Goal: Find contact information: Find contact information

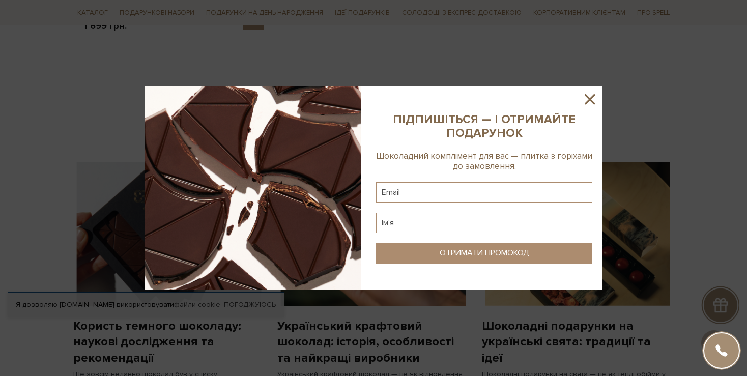
scroll to position [763, 0]
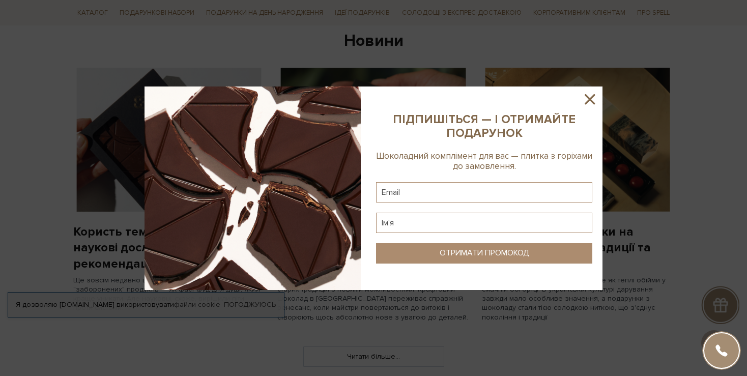
click at [586, 99] on icon at bounding box center [589, 99] width 17 height 17
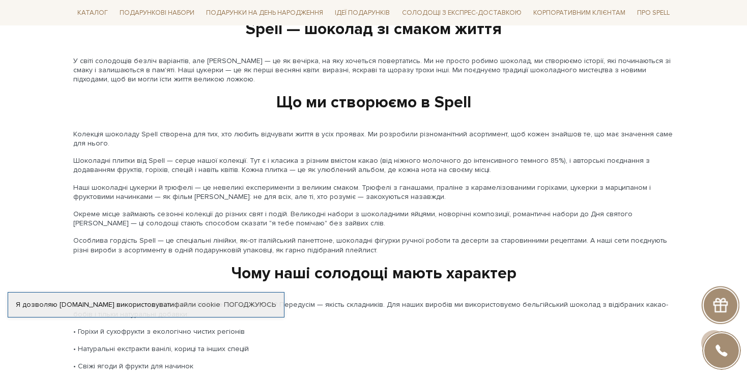
scroll to position [1222, 0]
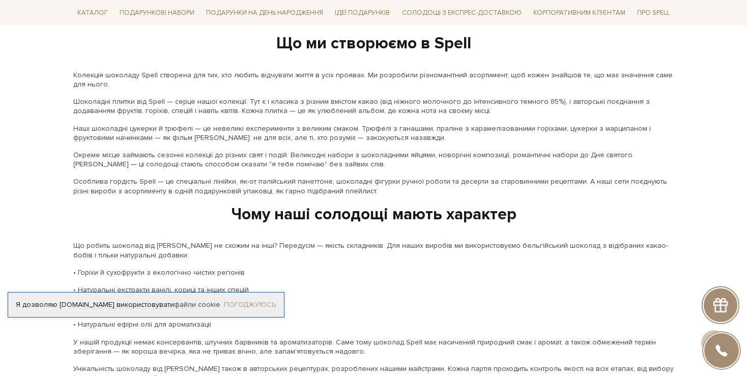
click at [244, 300] on link "Погоджуюсь" at bounding box center [250, 304] width 52 height 9
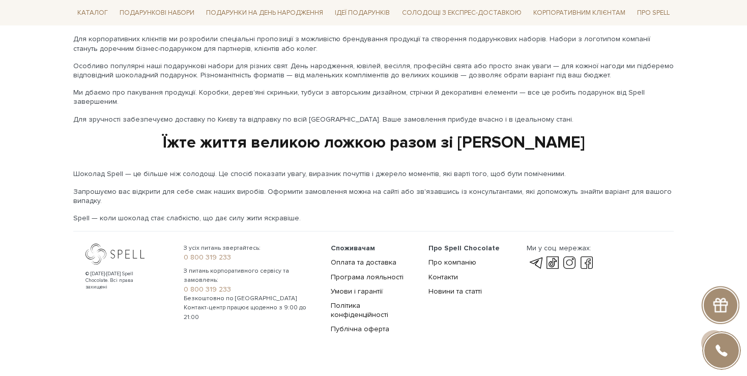
scroll to position [1700, 0]
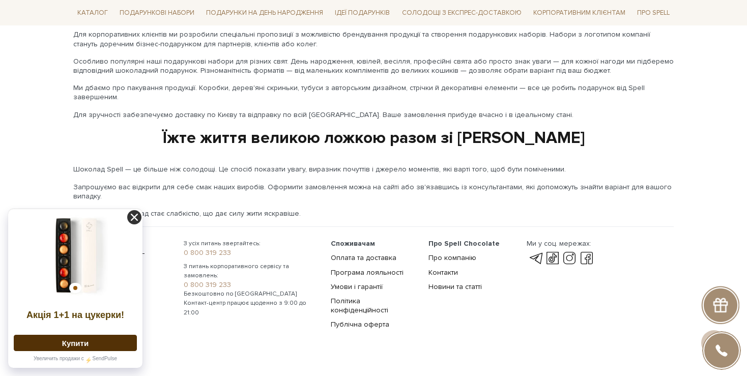
click at [138, 219] on icon at bounding box center [134, 217] width 14 height 14
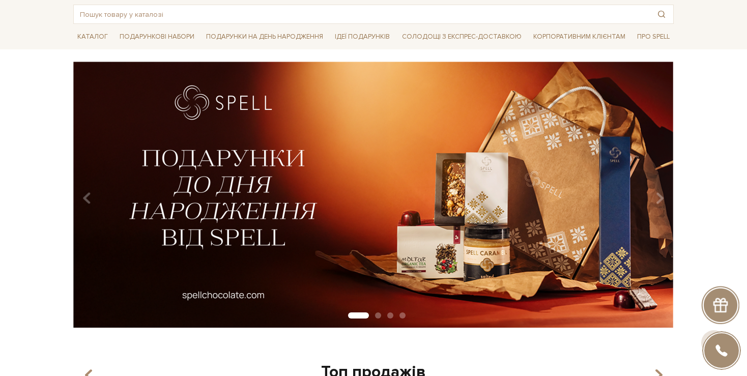
scroll to position [0, 0]
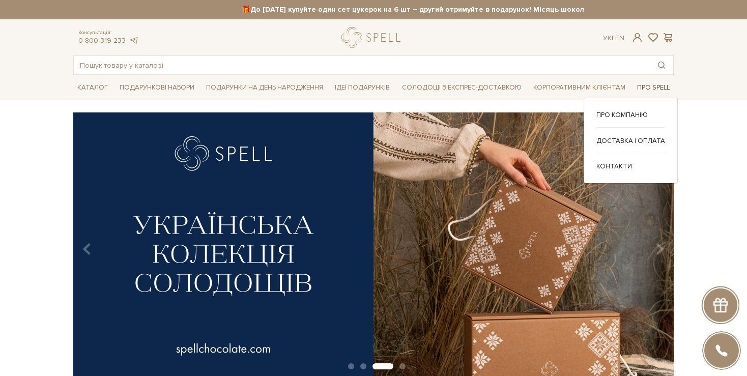
click at [651, 86] on span "Про Spell" at bounding box center [653, 88] width 41 height 16
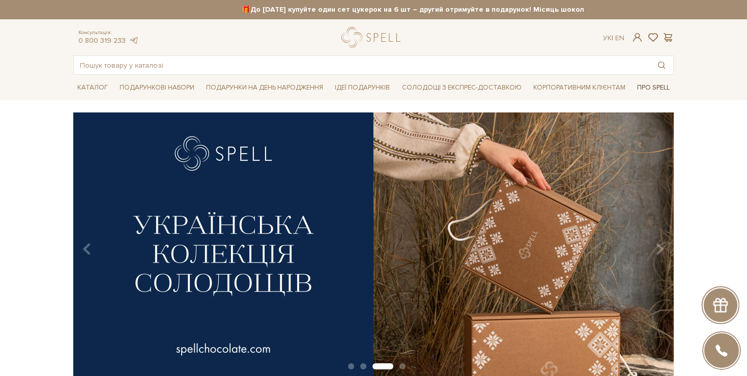
click at [648, 86] on span "Про Spell" at bounding box center [653, 88] width 41 height 16
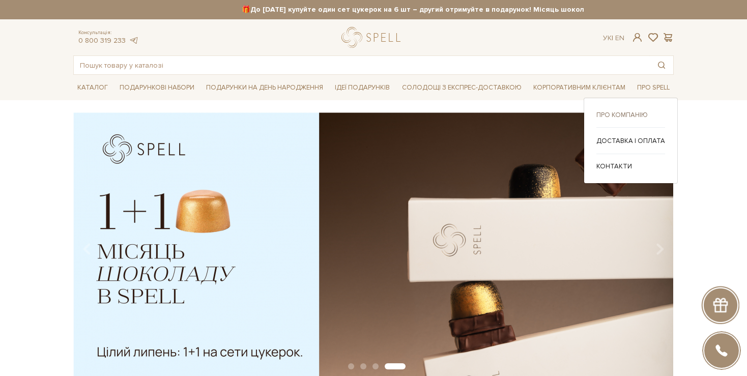
click at [618, 115] on link "Про компанію" at bounding box center [631, 114] width 69 height 9
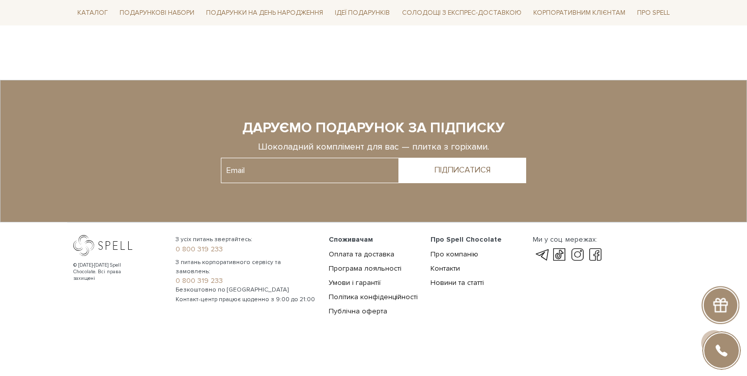
scroll to position [758, 0]
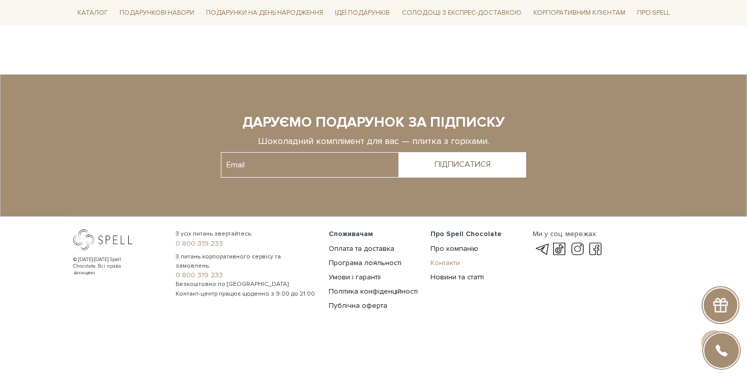
click at [445, 262] on link "Контакти" at bounding box center [446, 263] width 30 height 9
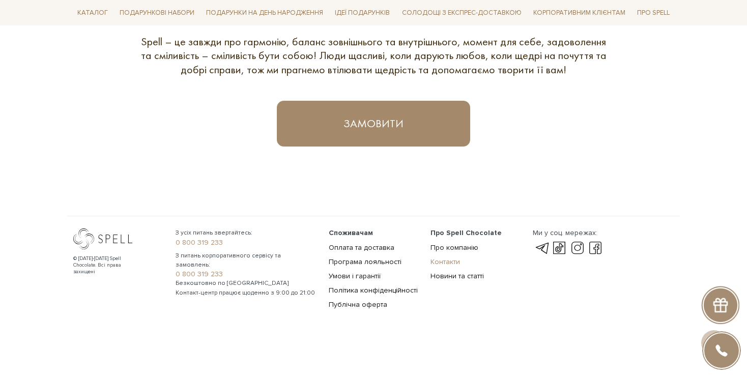
scroll to position [616, 0]
